Goal: Task Accomplishment & Management: Manage account settings

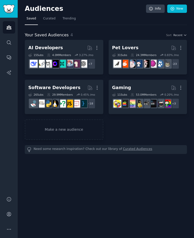
click at [54, 128] on link "Make a new audience" at bounding box center [64, 130] width 79 height 20
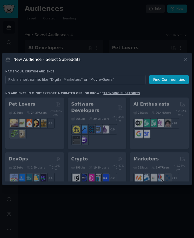
click at [187, 62] on icon at bounding box center [185, 59] width 5 height 5
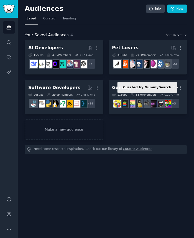
click at [174, 87] on icon at bounding box center [173, 87] width 5 height 5
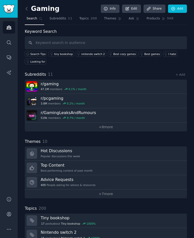
click at [30, 9] on link at bounding box center [28, 9] width 6 height 8
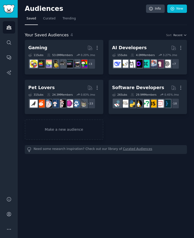
click at [134, 89] on div "Software Developers" at bounding box center [138, 88] width 52 height 6
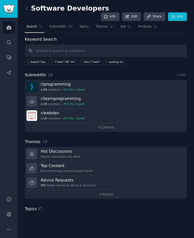
click at [108, 123] on link "+ 23 more" at bounding box center [106, 127] width 162 height 9
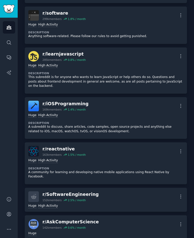
scroll to position [747, 0]
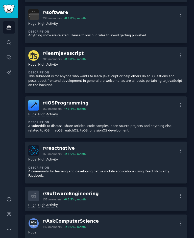
click at [54, 100] on div "r/ iOSProgramming" at bounding box center [65, 103] width 46 height 6
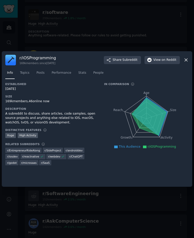
click at [190, 63] on div "r/ iOSProgramming 169k members since [DATE] Share Subreddit View on Reddit Info…" at bounding box center [97, 119] width 191 height 136
click at [177, 39] on div at bounding box center [97, 119] width 194 height 238
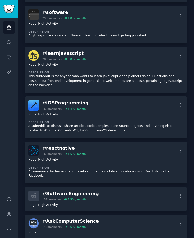
click at [181, 104] on icon "button" at bounding box center [181, 106] width 1 height 4
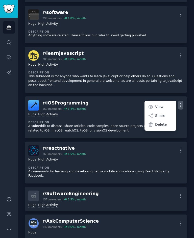
click at [48, 100] on div "r/ iOSProgramming" at bounding box center [65, 103] width 46 height 6
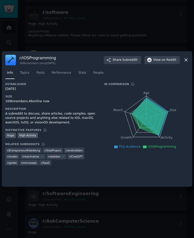
click at [23, 75] on span "Topics" at bounding box center [24, 73] width 9 height 5
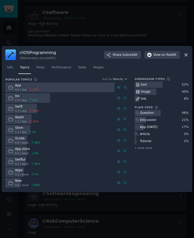
click at [190, 59] on div "r/ iOSProgramming 169k members since [DATE] Share Subreddit View on Reddit Info…" at bounding box center [97, 119] width 191 height 146
click at [189, 57] on div "r/ iOSProgramming 169k members since [DATE] Share Subreddit View on Reddit Info…" at bounding box center [97, 119] width 191 height 146
click at [188, 57] on icon at bounding box center [185, 54] width 5 height 5
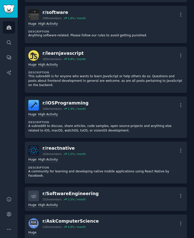
click at [180, 51] on button "More" at bounding box center [180, 55] width 5 height 9
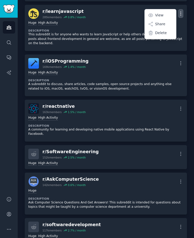
scroll to position [791, 0]
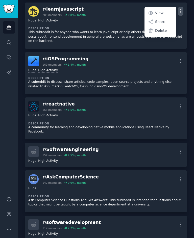
click at [79, 68] on div "Huge High Activity" at bounding box center [105, 70] width 155 height 5
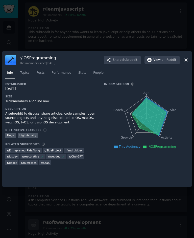
click at [190, 62] on div "r/ iOSProgramming 169k members since [DATE] Share Subreddit View on Reddit Info…" at bounding box center [97, 119] width 191 height 136
click at [188, 63] on icon at bounding box center [185, 59] width 5 height 5
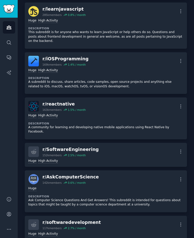
click at [65, 56] on div "r/ iOSProgramming" at bounding box center [65, 59] width 46 height 6
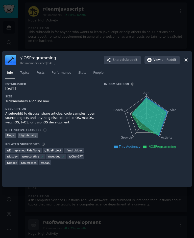
click at [23, 75] on link "Topics" at bounding box center [24, 74] width 13 height 10
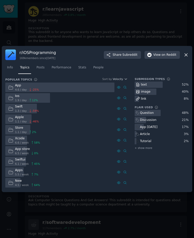
click at [188, 57] on icon at bounding box center [185, 54] width 5 height 5
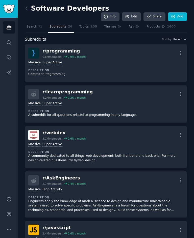
click at [181, 12] on link "Add" at bounding box center [177, 16] width 19 height 9
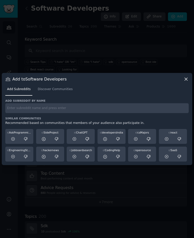
click at [154, 113] on input "text" at bounding box center [96, 108] width 183 height 10
type input "R"
type input "r/iosprogramming"
click at [186, 82] on icon at bounding box center [185, 79] width 5 height 5
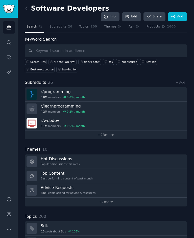
click at [60, 25] on span "Subreddits" at bounding box center [58, 27] width 17 height 5
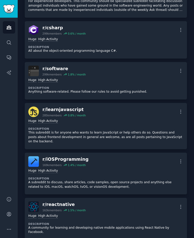
scroll to position [691, 0]
click at [70, 156] on div "r/ iOSProgramming" at bounding box center [65, 159] width 46 height 6
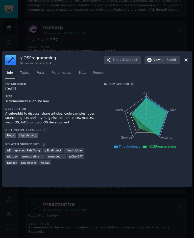
click at [40, 75] on span "Posts" at bounding box center [40, 73] width 8 height 5
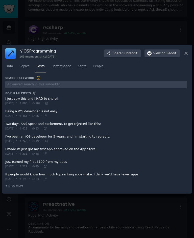
click at [47, 117] on span at bounding box center [96, 114] width 182 height 12
click at [23, 103] on span at bounding box center [96, 101] width 182 height 12
click at [39, 105] on span at bounding box center [96, 101] width 182 height 12
click at [40, 105] on span "102" at bounding box center [36, 104] width 9 height 4
click at [191, 59] on div "r/ iOSProgramming 169k members since [DATE] Share Subreddit View on Reddit Info…" at bounding box center [97, 119] width 191 height 149
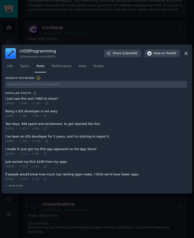
click at [188, 56] on icon at bounding box center [185, 53] width 5 height 5
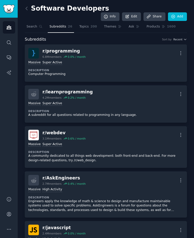
click at [28, 10] on icon at bounding box center [26, 8] width 5 height 5
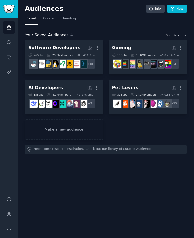
click at [56, 128] on link "Make a new audience" at bounding box center [64, 130] width 79 height 20
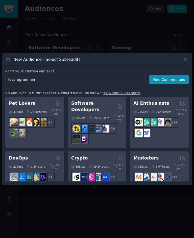
type input "Iosprogramming"
click at [176, 83] on button "Find Communities" at bounding box center [168, 79] width 39 height 9
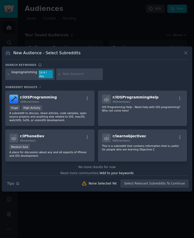
click at [86, 100] on icon "button" at bounding box center [87, 98] width 5 height 5
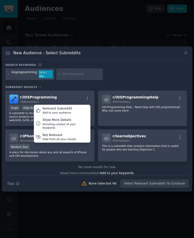
click at [68, 111] on div "Relevant Subreddit" at bounding box center [58, 109] width 30 height 5
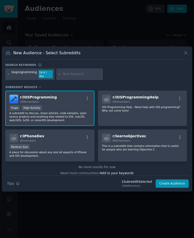
click at [175, 187] on button "Create Audience" at bounding box center [172, 184] width 33 height 9
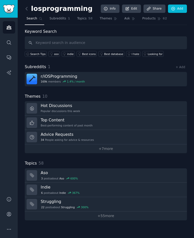
click at [28, 5] on link at bounding box center [28, 9] width 6 height 8
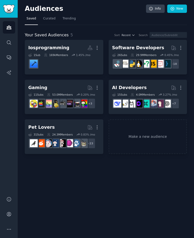
click at [56, 51] on div "Iosprogramming" at bounding box center [48, 48] width 41 height 6
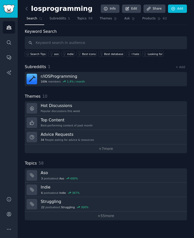
click at [67, 105] on h3 "Hot Discussions" at bounding box center [60, 105] width 39 height 5
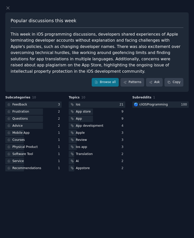
click at [106, 79] on link "Browse all" at bounding box center [105, 82] width 27 height 9
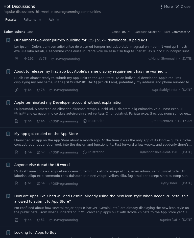
click at [181, 48] on link at bounding box center [103, 49] width 178 height 9
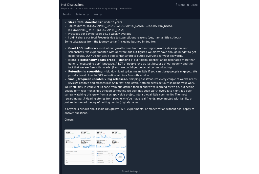
scroll to position [147, 0]
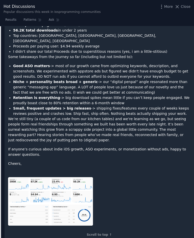
click at [185, 7] on span "Close" at bounding box center [186, 6] width 10 height 5
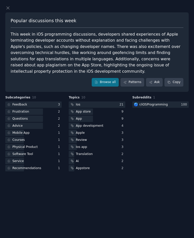
click at [182, 8] on div at bounding box center [96, 7] width 182 height 5
